Goal: Information Seeking & Learning: Learn about a topic

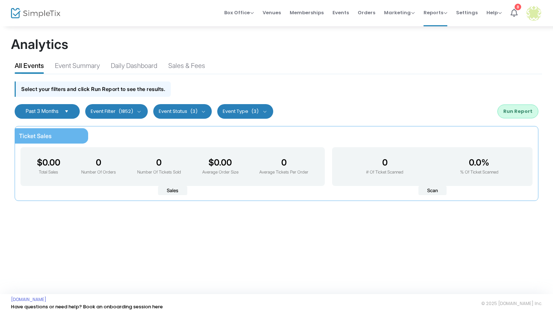
click at [113, 110] on button "Event Filter (1852)" at bounding box center [116, 111] width 63 height 15
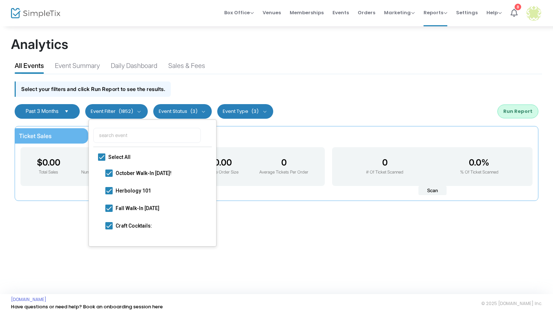
click at [113, 110] on button "Event Filter (1852)" at bounding box center [116, 111] width 63 height 15
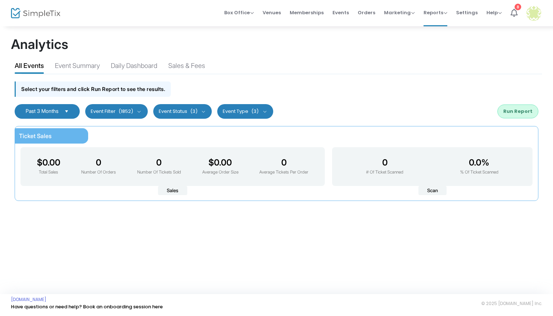
click at [173, 109] on button "Event Status (3)" at bounding box center [182, 111] width 59 height 15
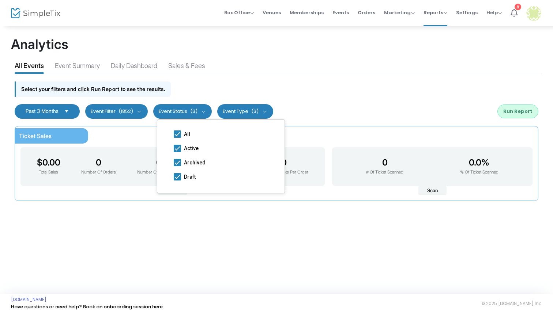
click at [173, 109] on button "Event Status (3)" at bounding box center [182, 111] width 59 height 15
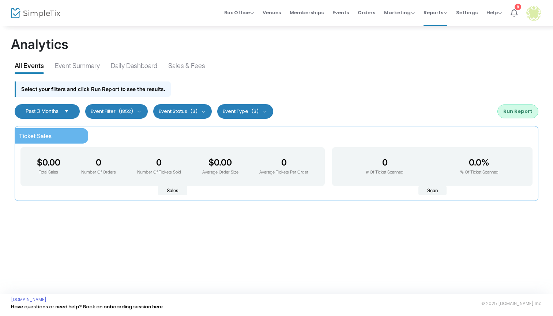
click at [239, 107] on button "Event Type (3)" at bounding box center [245, 111] width 56 height 15
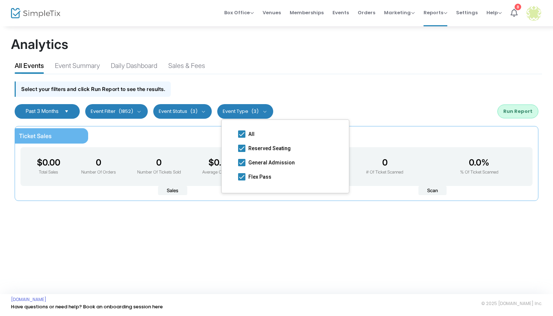
click at [239, 87] on div "Select your filters and click Run Report to see the results." at bounding box center [276, 87] width 531 height 26
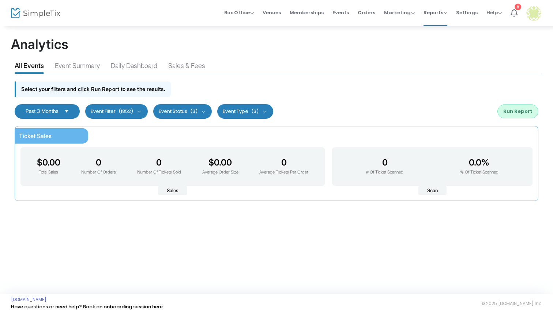
click at [235, 106] on button "Event Type (3)" at bounding box center [245, 111] width 56 height 15
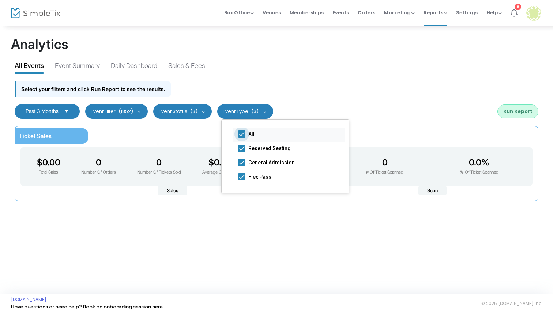
click at [243, 133] on span at bounding box center [241, 133] width 7 height 7
click at [242, 138] on input "All" at bounding box center [241, 138] width 0 height 0
checkbox input "false"
click at [241, 160] on span at bounding box center [241, 162] width 7 height 7
click at [241, 166] on input "General Admission" at bounding box center [241, 166] width 0 height 0
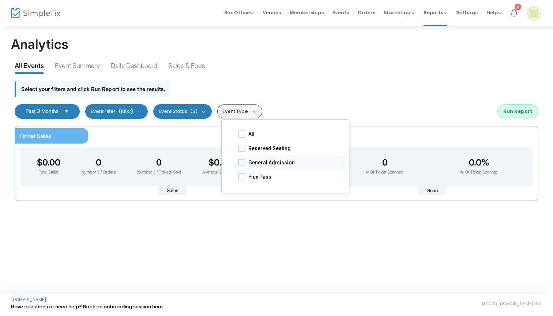
checkbox input "true"
click at [188, 110] on button "Event Status (3)" at bounding box center [182, 111] width 59 height 15
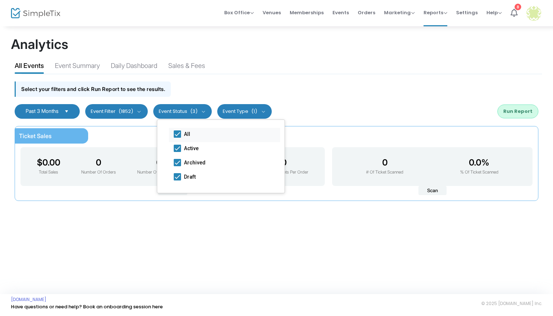
click at [179, 129] on mat-checkbox "All" at bounding box center [224, 135] width 111 height 14
click at [177, 136] on span at bounding box center [177, 133] width 7 height 7
click at [177, 138] on input "All" at bounding box center [177, 138] width 0 height 0
checkbox input "false"
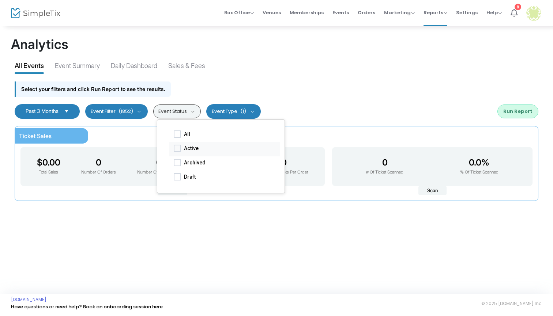
click at [176, 148] on span at bounding box center [177, 148] width 7 height 7
click at [177, 152] on input "Active" at bounding box center [177, 152] width 0 height 0
checkbox input "true"
click at [210, 79] on div "Select your filters and click Run Report to see the results." at bounding box center [276, 87] width 531 height 26
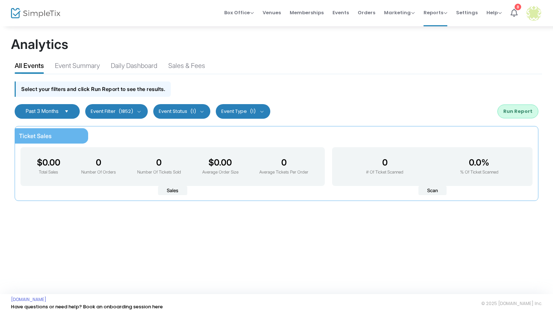
click at [117, 109] on button "Event Filter (1852)" at bounding box center [116, 111] width 63 height 15
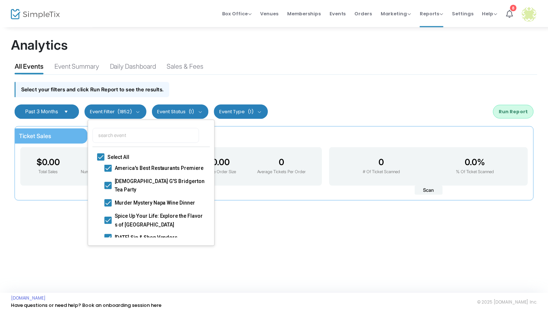
scroll to position [3018, 0]
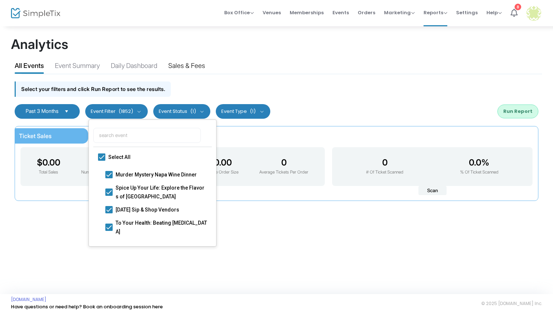
click at [204, 69] on div "Sales & Fees" at bounding box center [186, 67] width 37 height 13
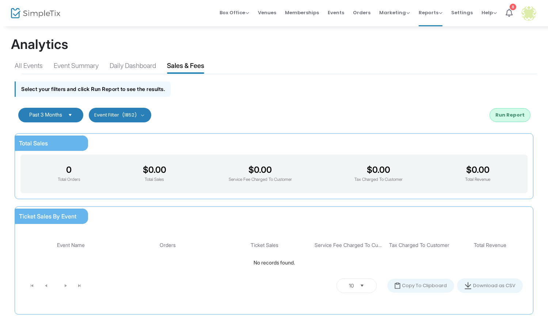
click at [56, 110] on kendo-dropdownlist "Past 3 Months" at bounding box center [50, 115] width 65 height 15
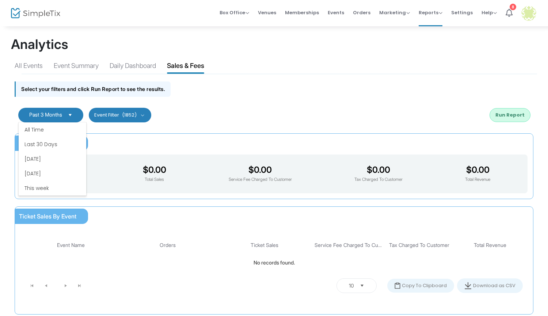
scroll to position [44, 0]
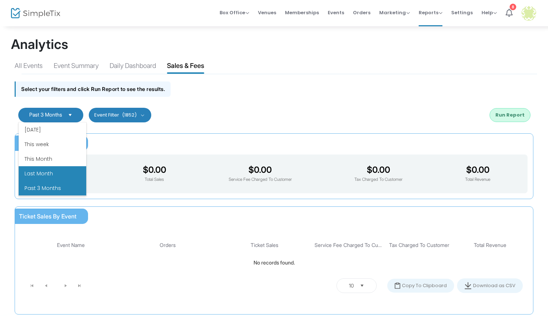
click at [47, 174] on li "Last Month" at bounding box center [53, 173] width 68 height 15
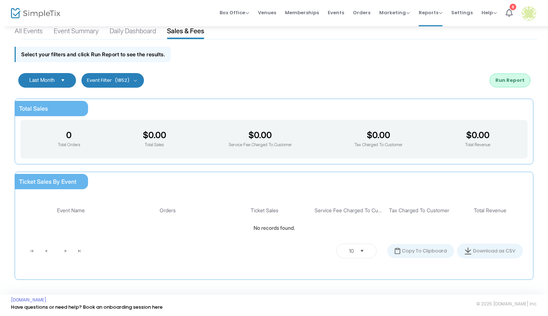
scroll to position [34, 0]
click at [512, 82] on button "Run Report" at bounding box center [510, 81] width 41 height 14
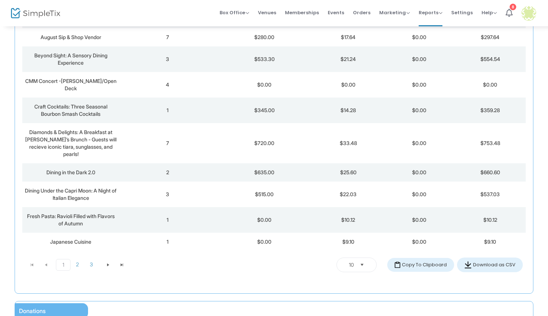
scroll to position [247, 0]
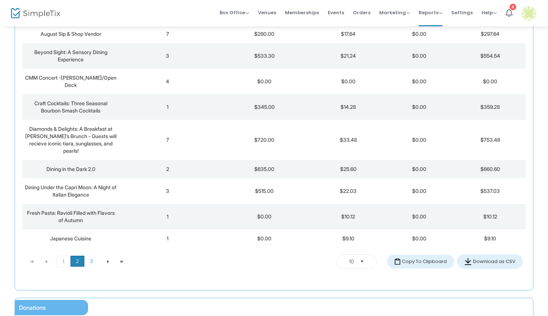
click at [79, 256] on span "2" at bounding box center [78, 261] width 14 height 11
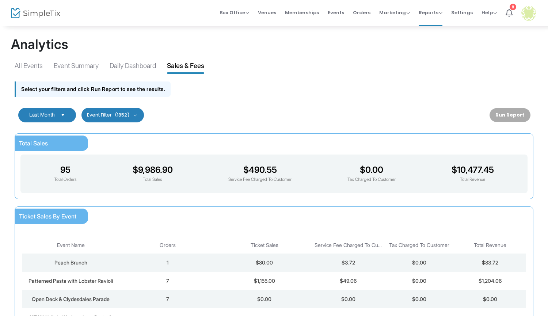
scroll to position [0, 0]
click at [127, 116] on span "(1852)" at bounding box center [122, 115] width 15 height 6
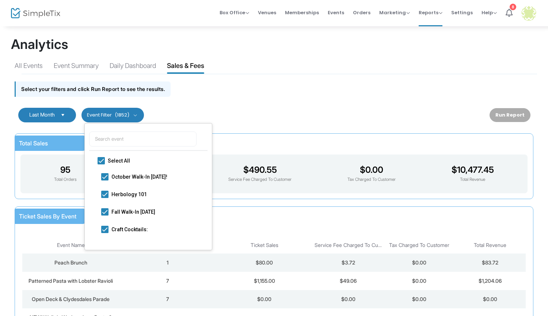
click at [127, 116] on span "(1852)" at bounding box center [122, 115] width 15 height 6
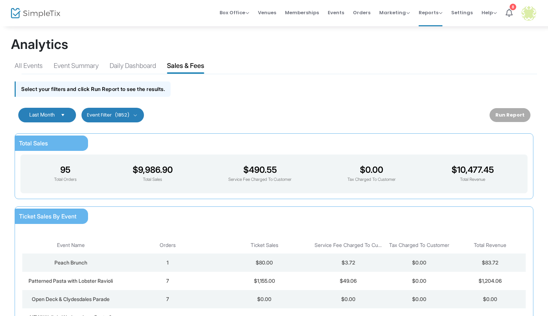
click at [60, 111] on span "Select" at bounding box center [63, 115] width 12 height 12
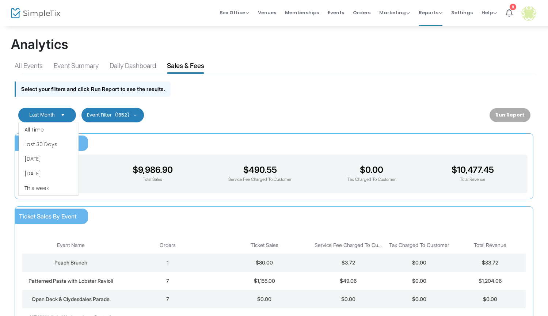
scroll to position [29, 0]
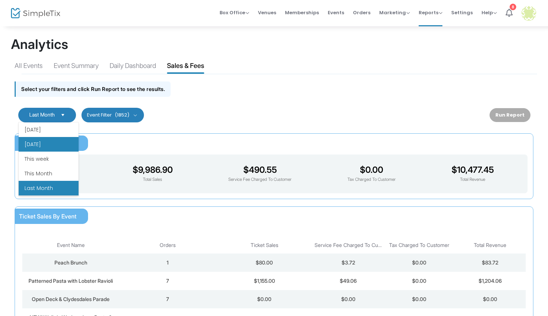
click at [45, 141] on li "Yesterday" at bounding box center [49, 144] width 60 height 15
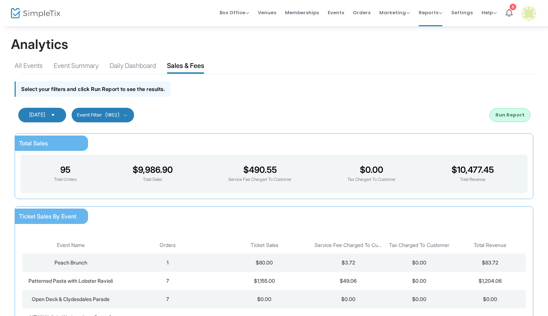
click at [48, 113] on span "Yesterday" at bounding box center [37, 115] width 22 height 6
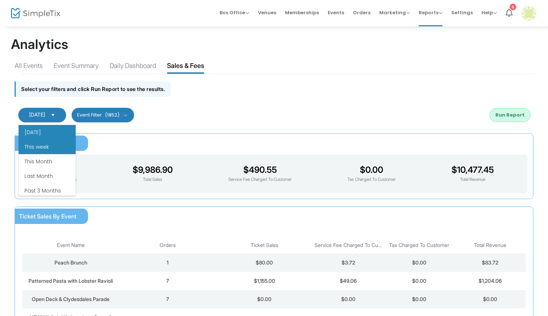
scroll to position [57, 0]
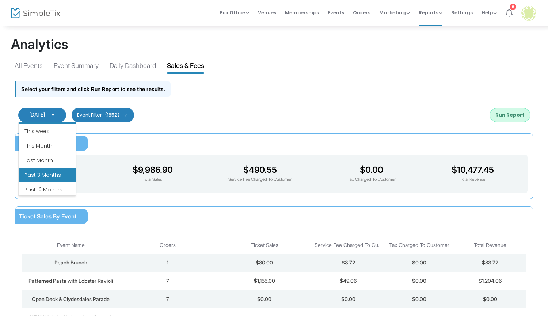
click at [51, 175] on li "Past 3 Months" at bounding box center [47, 175] width 57 height 15
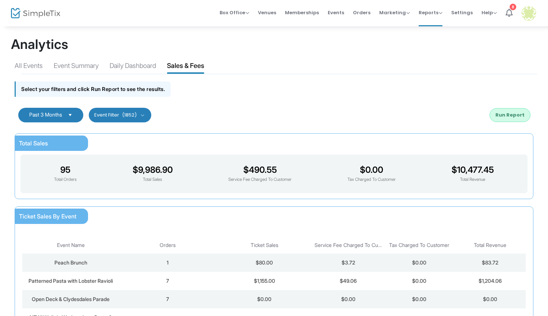
click at [62, 116] on span "Past 3 Months" at bounding box center [45, 114] width 33 height 6
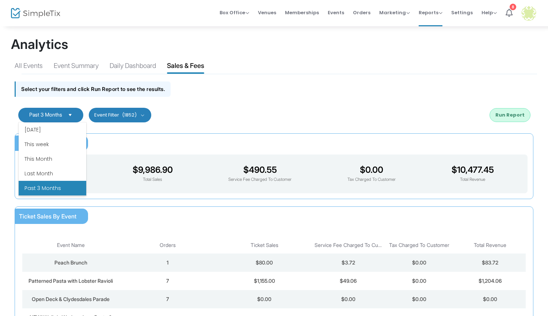
scroll to position [88, 0]
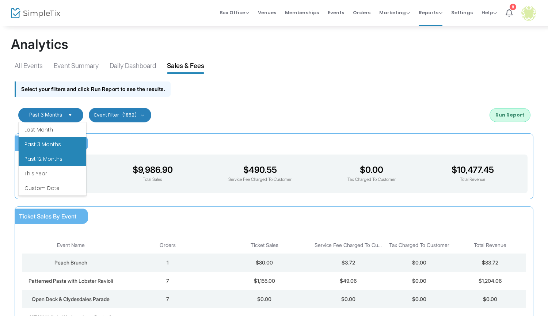
click at [53, 162] on li "Past 12 Months" at bounding box center [53, 159] width 68 height 15
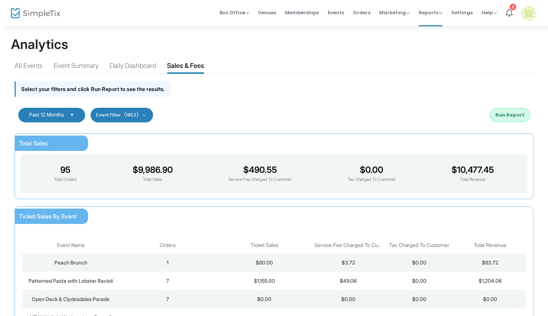
click at [136, 113] on span "(1852)" at bounding box center [131, 115] width 15 height 6
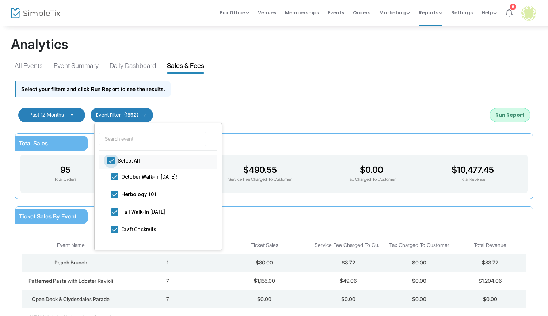
click at [126, 160] on span "Select All" at bounding box center [163, 160] width 91 height 9
click at [111, 164] on input "Select All" at bounding box center [111, 164] width 0 height 0
click at [126, 160] on span "Select All" at bounding box center [163, 160] width 91 height 9
click at [111, 164] on input "Select All" at bounding box center [111, 164] width 0 height 0
checkbox input "true"
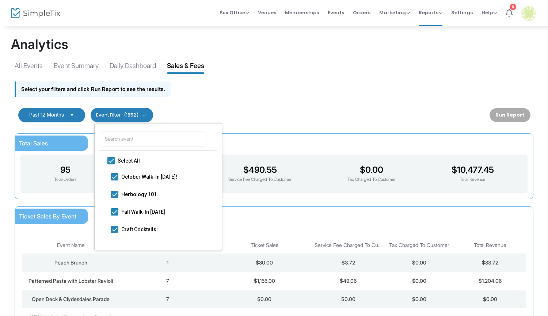
click at [219, 95] on div "Select your filters and click Run Report to see the results." at bounding box center [274, 87] width 526 height 26
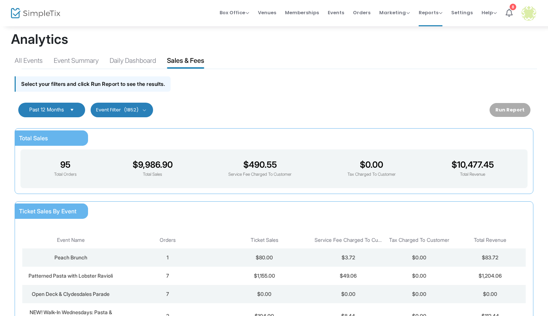
scroll to position [9, 0]
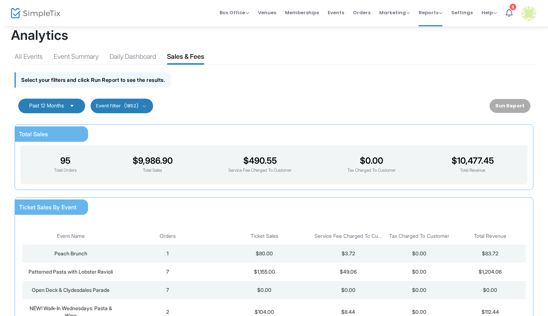
click at [513, 102] on div "Run Report" at bounding box center [510, 106] width 41 height 14
click at [75, 105] on span "Select" at bounding box center [72, 106] width 12 height 12
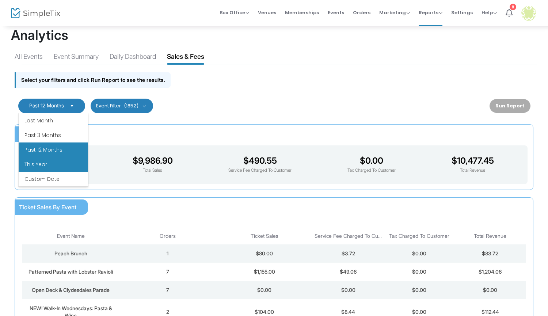
scroll to position [85, 0]
click at [61, 168] on li "This Year" at bounding box center [53, 167] width 69 height 15
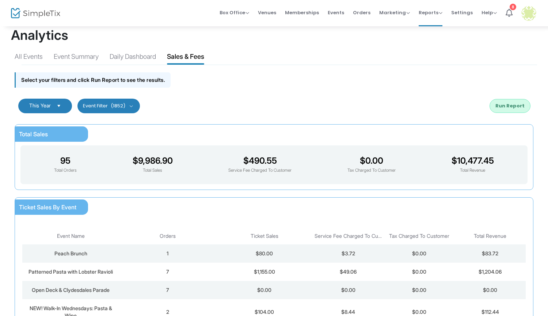
click at [514, 102] on button "Run Report" at bounding box center [510, 106] width 41 height 14
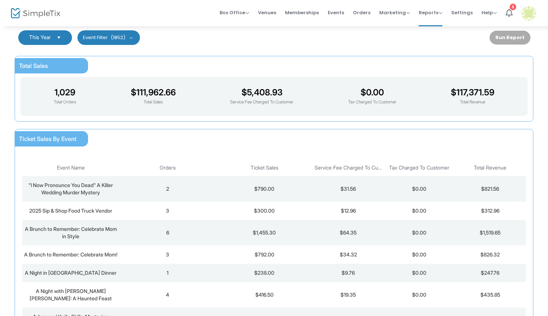
scroll to position [74, 0]
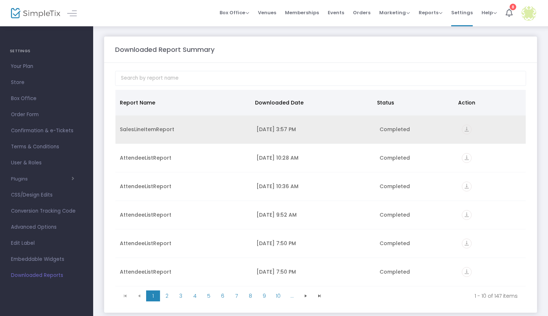
click at [462, 132] on icon "vertical_align_bottom" at bounding box center [467, 130] width 10 height 10
